Goal: Task Accomplishment & Management: Manage account settings

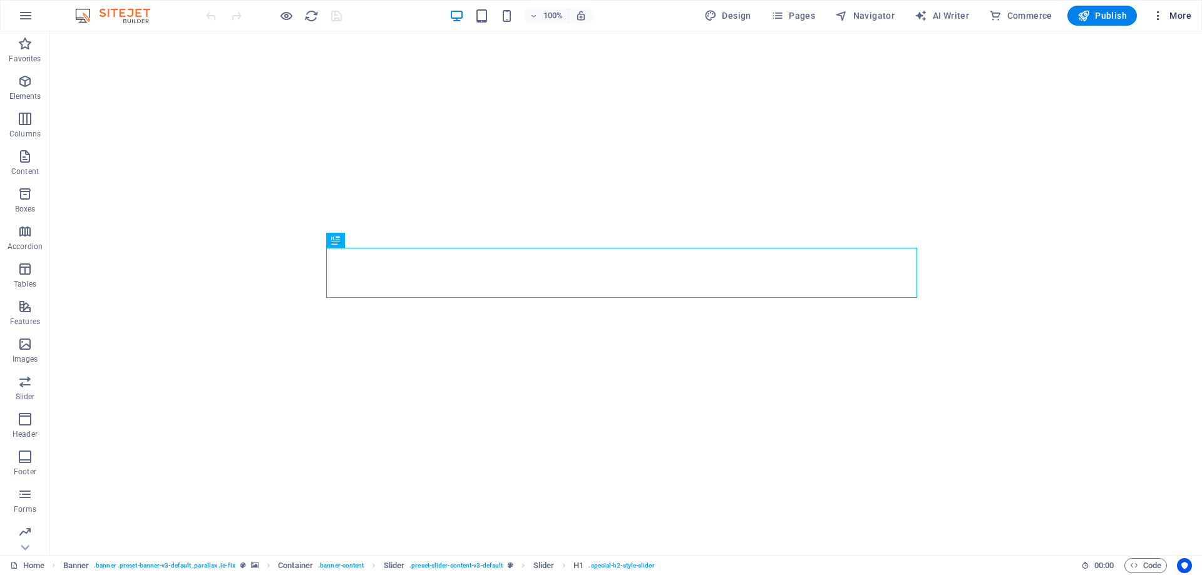
click at [1161, 18] on icon "button" at bounding box center [1158, 15] width 13 height 13
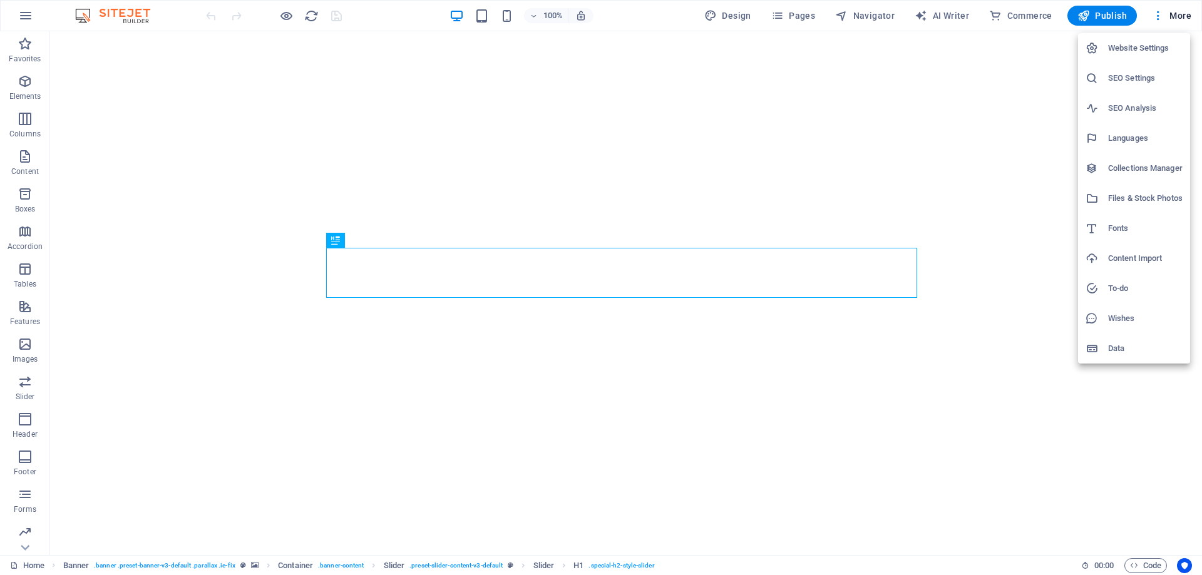
click at [1133, 83] on h6 "SEO Settings" at bounding box center [1145, 78] width 75 height 15
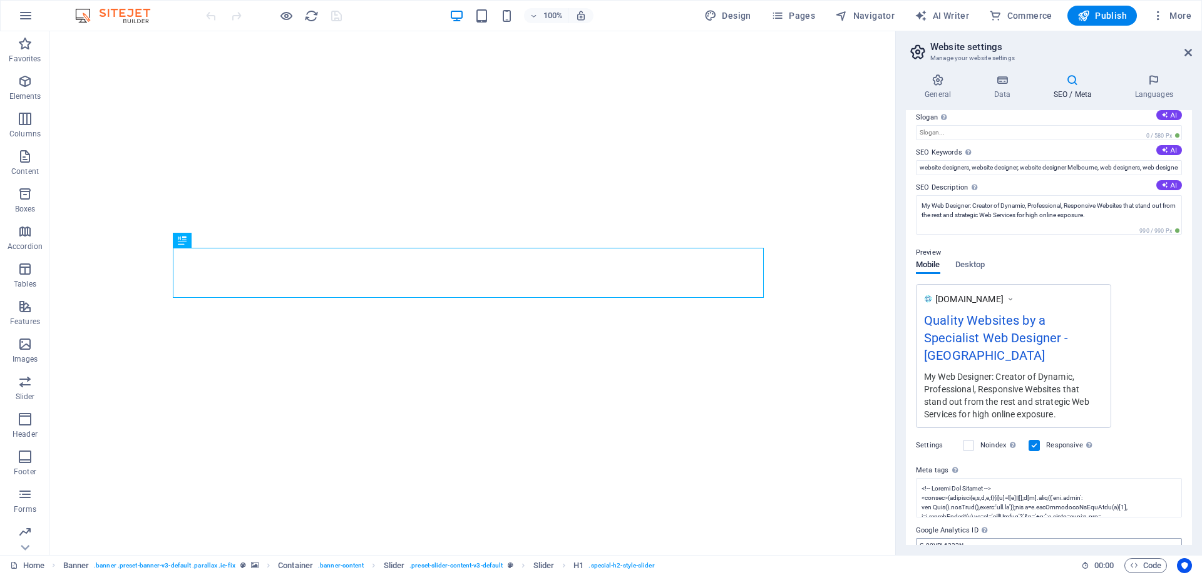
scroll to position [81, 0]
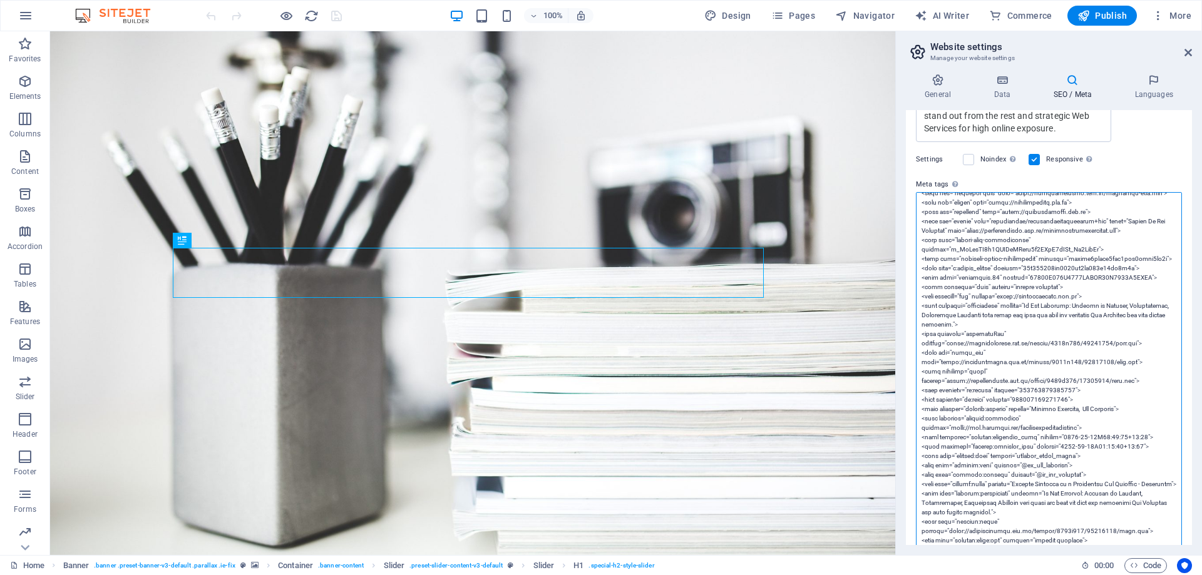
scroll to position [22, 0]
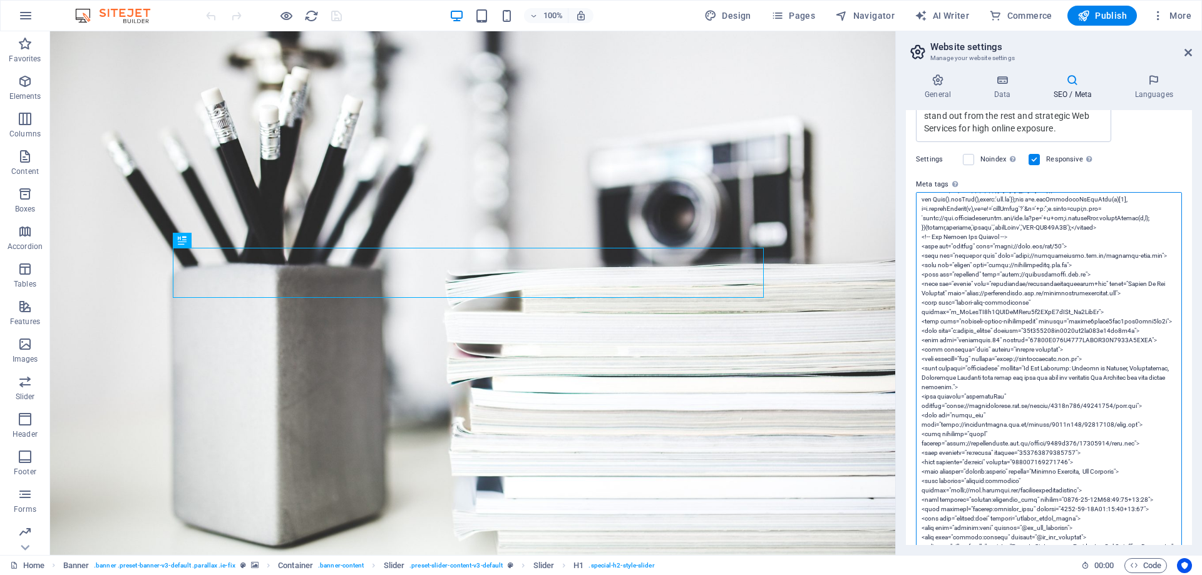
drag, startPoint x: 1136, startPoint y: 277, endPoint x: 917, endPoint y: 269, distance: 219.9
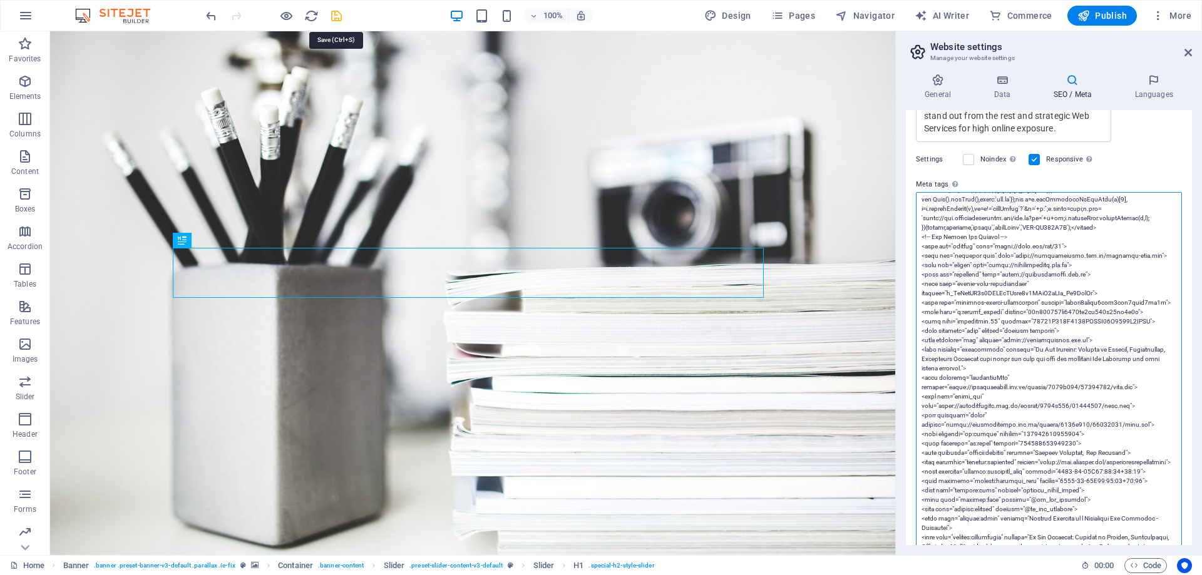
type textarea "<!-- Google Tag Manager --> <script>(function(w,d,s,l,i){w[l]=w[l]||[];w[l].pus…"
click at [336, 19] on icon "save" at bounding box center [336, 16] width 14 height 14
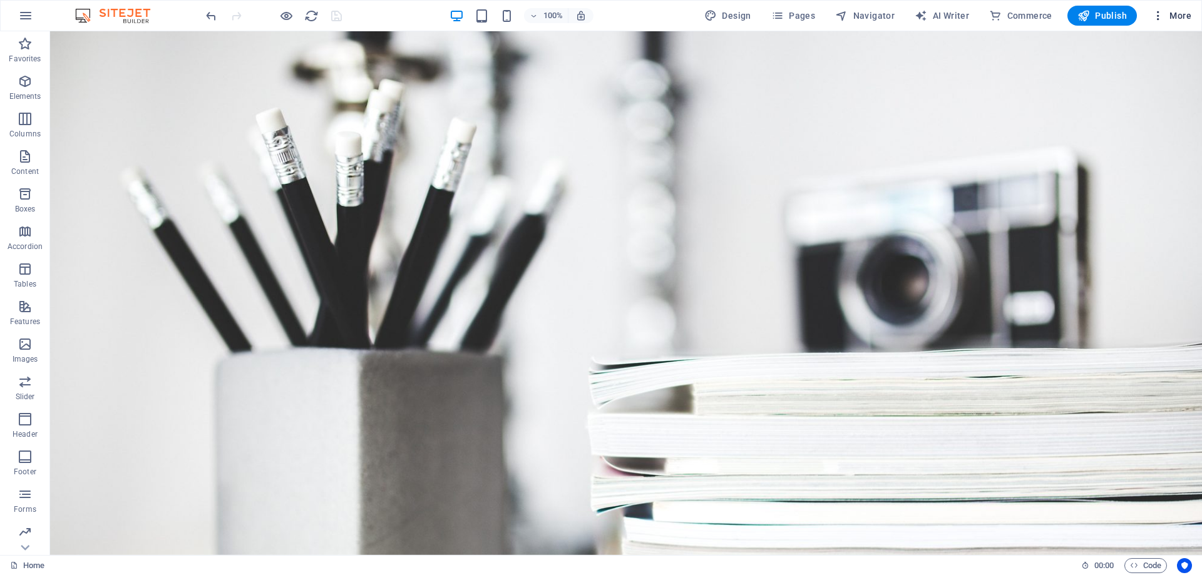
click at [1184, 16] on span "More" at bounding box center [1171, 15] width 39 height 13
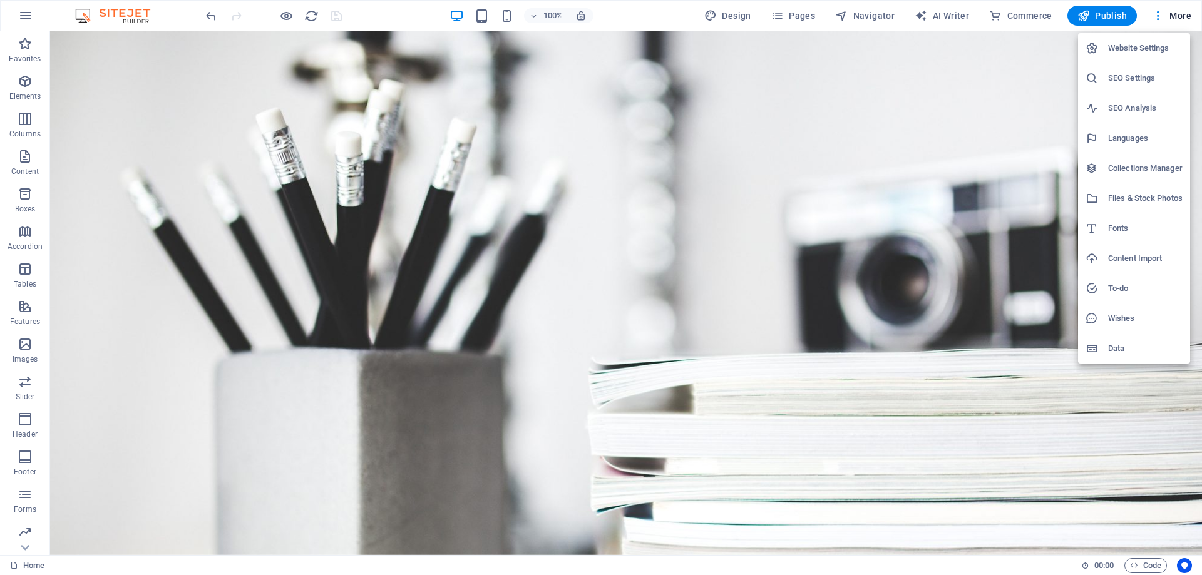
click at [1124, 79] on h6 "SEO Settings" at bounding box center [1145, 78] width 75 height 15
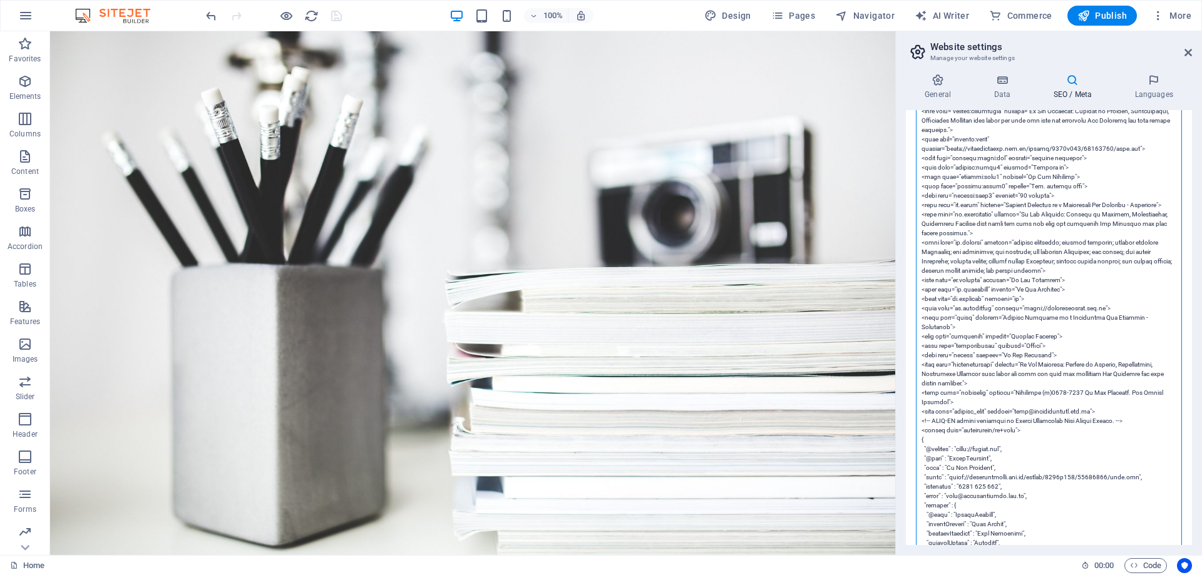
scroll to position [563, 0]
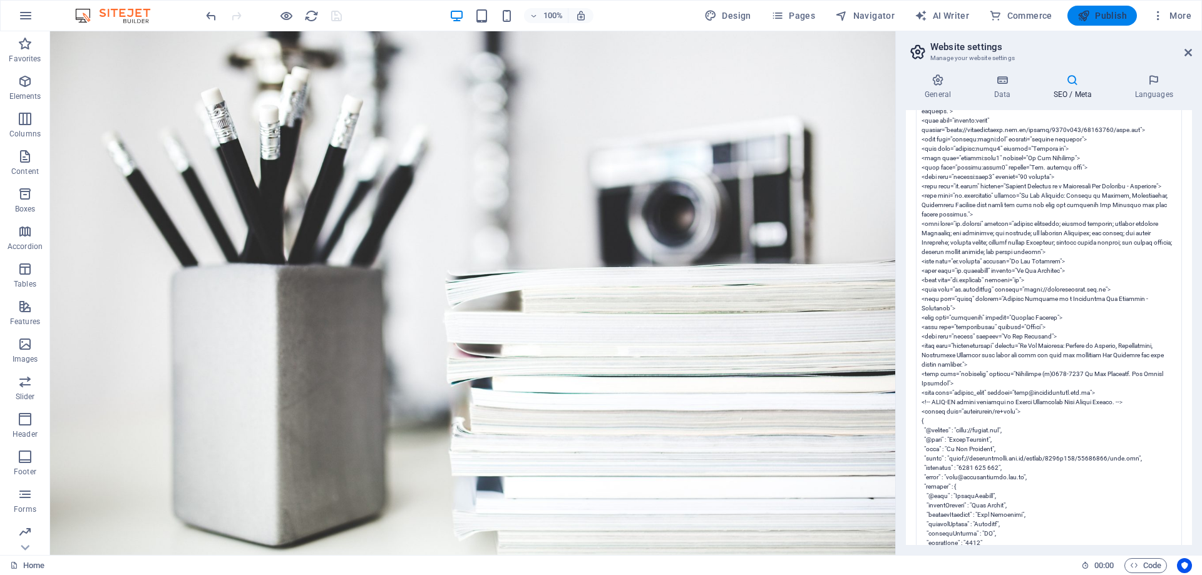
click at [1103, 13] on span "Publish" at bounding box center [1102, 15] width 49 height 13
